Goal: Check status

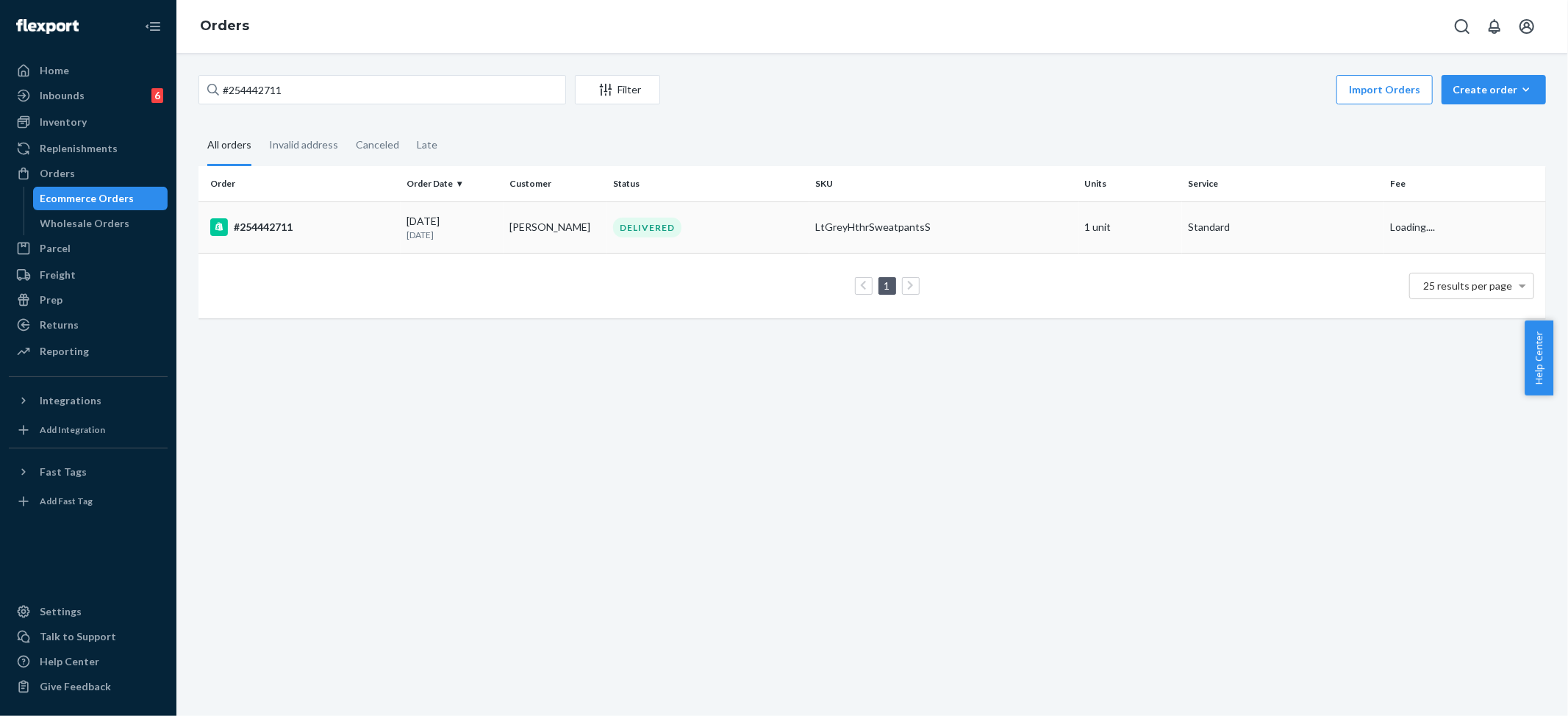
type input "#254442711"
click at [850, 215] on td "LtGreyHthrSweatpantsS" at bounding box center [943, 226] width 269 height 51
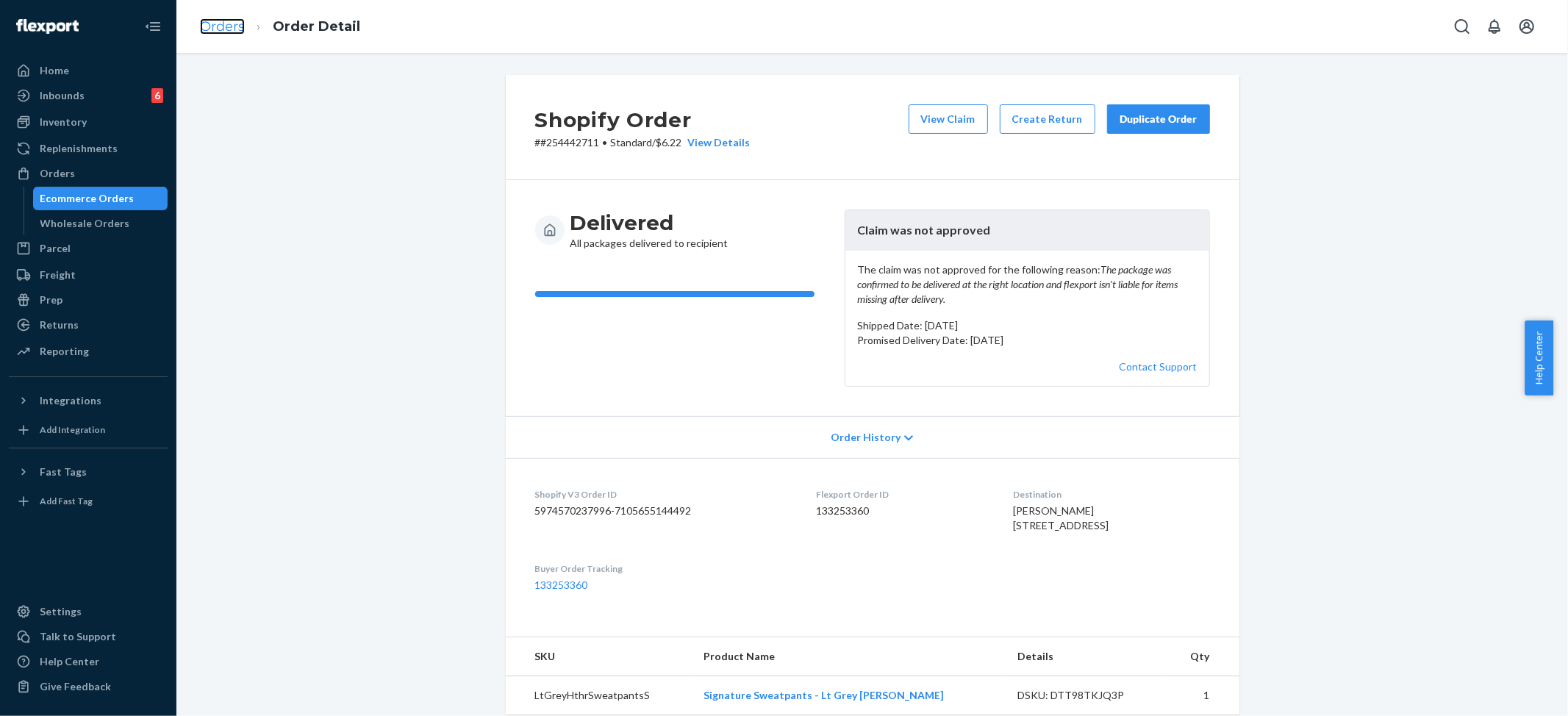
click at [233, 25] on link "Orders" at bounding box center [222, 26] width 45 height 16
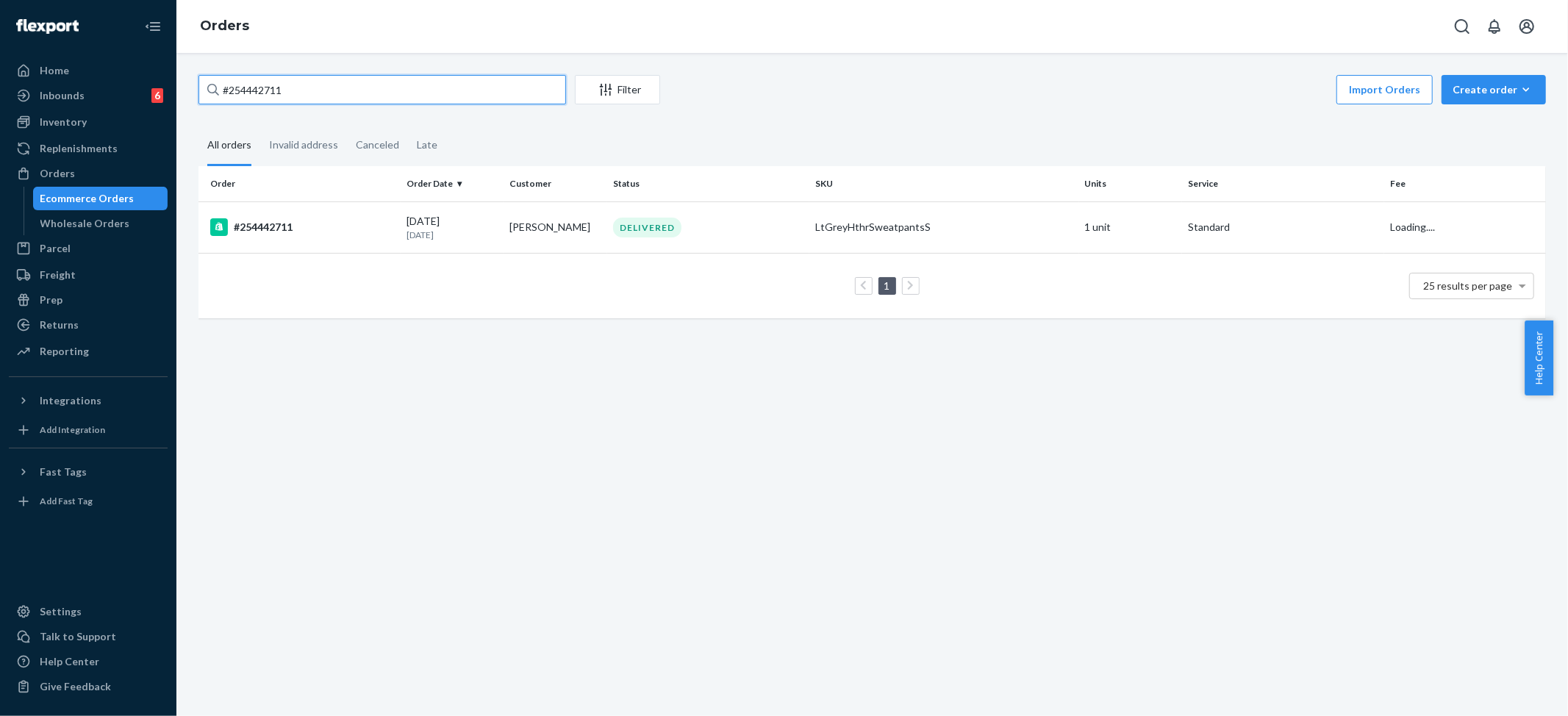
click at [322, 82] on input "#254442711" at bounding box center [382, 89] width 368 height 29
paste input "506064"
type input "#254506064"
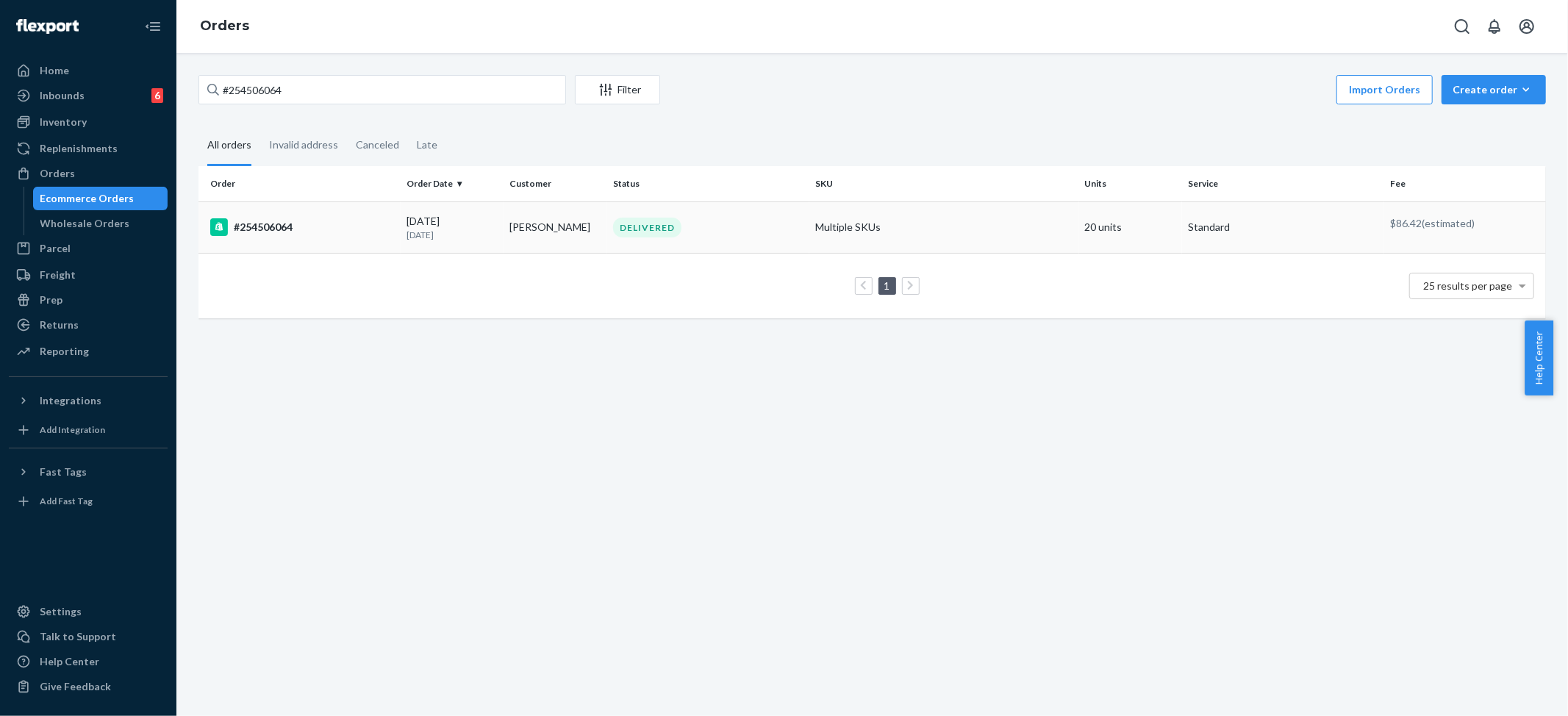
click at [956, 226] on td "Multiple SKUs" at bounding box center [943, 226] width 269 height 51
